Goal: Information Seeking & Learning: Learn about a topic

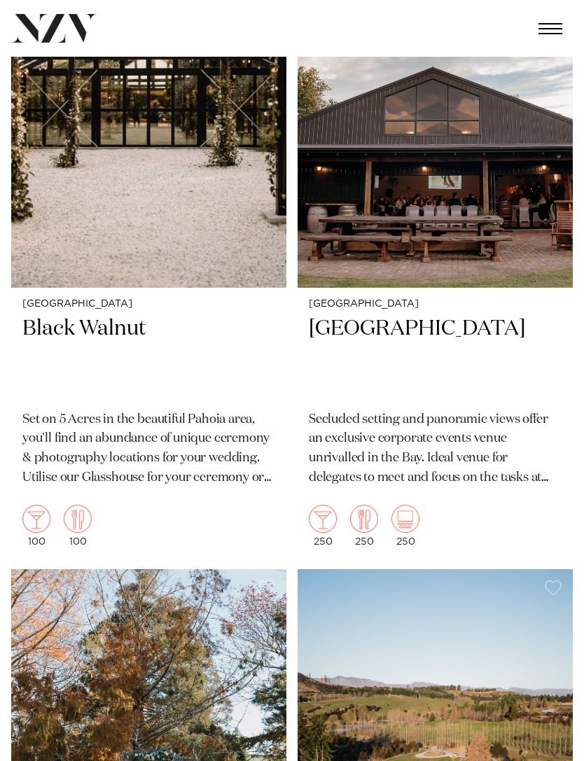
scroll to position [10849, 0]
click at [377, 316] on h2 "[GEOGRAPHIC_DATA]" at bounding box center [435, 357] width 253 height 83
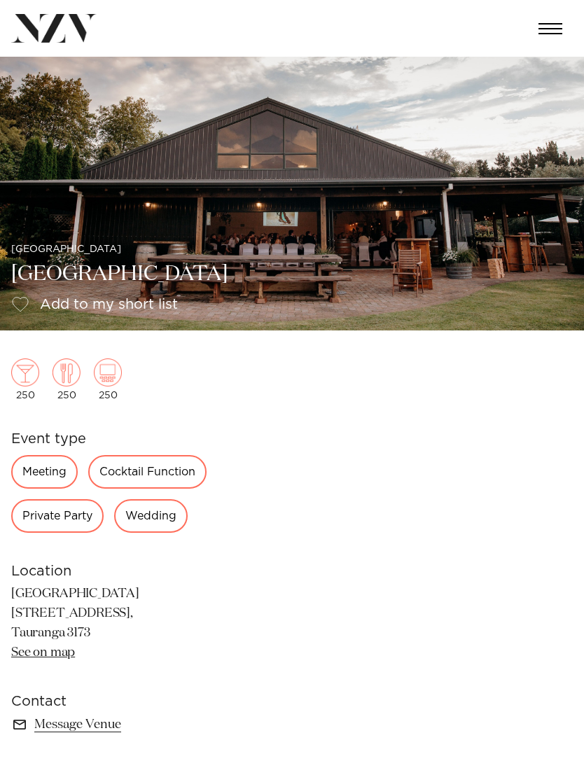
click at [544, 186] on img at bounding box center [292, 194] width 584 height 274
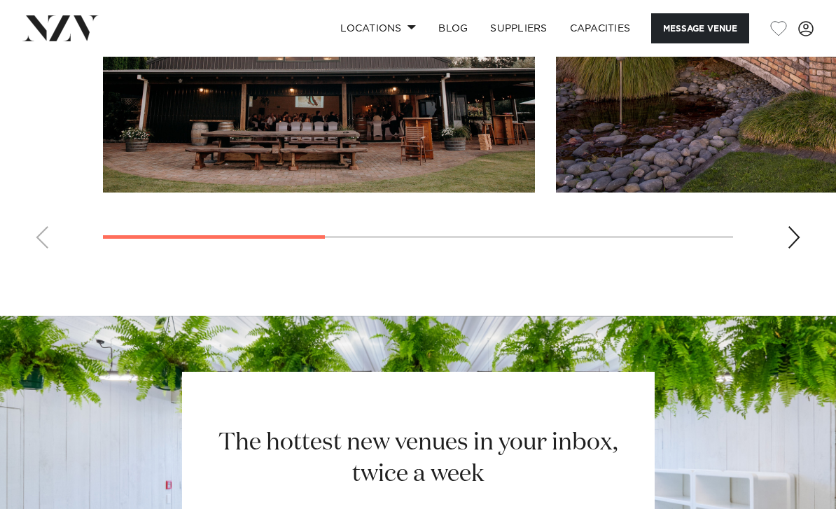
scroll to position [1181, 0]
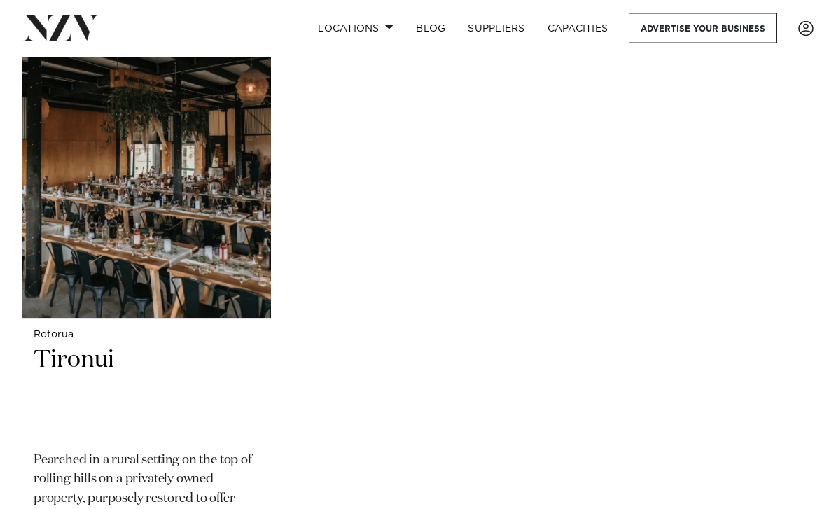
scroll to position [8031, 0]
click at [206, 208] on img at bounding box center [146, 152] width 248 height 334
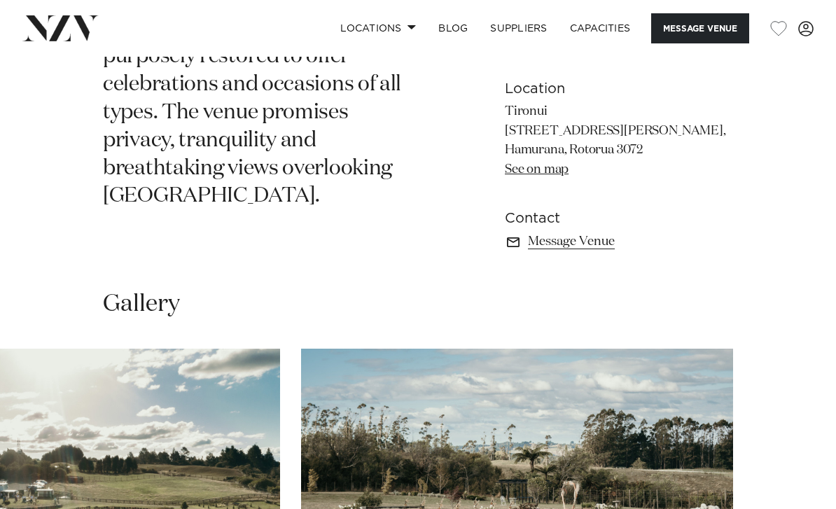
scroll to position [655, 0]
